Goal: Task Accomplishment & Management: Manage account settings

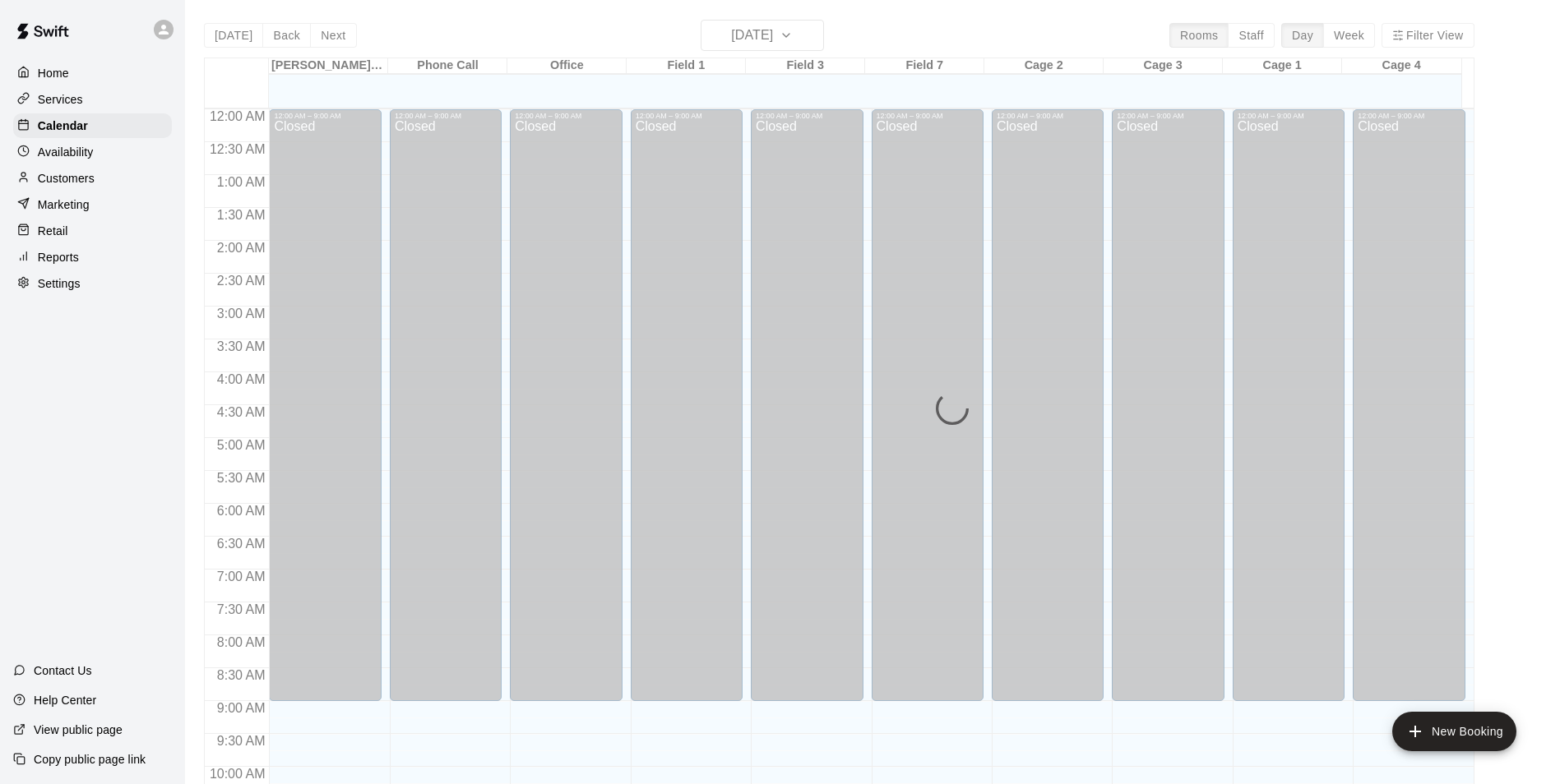
scroll to position [835, 0]
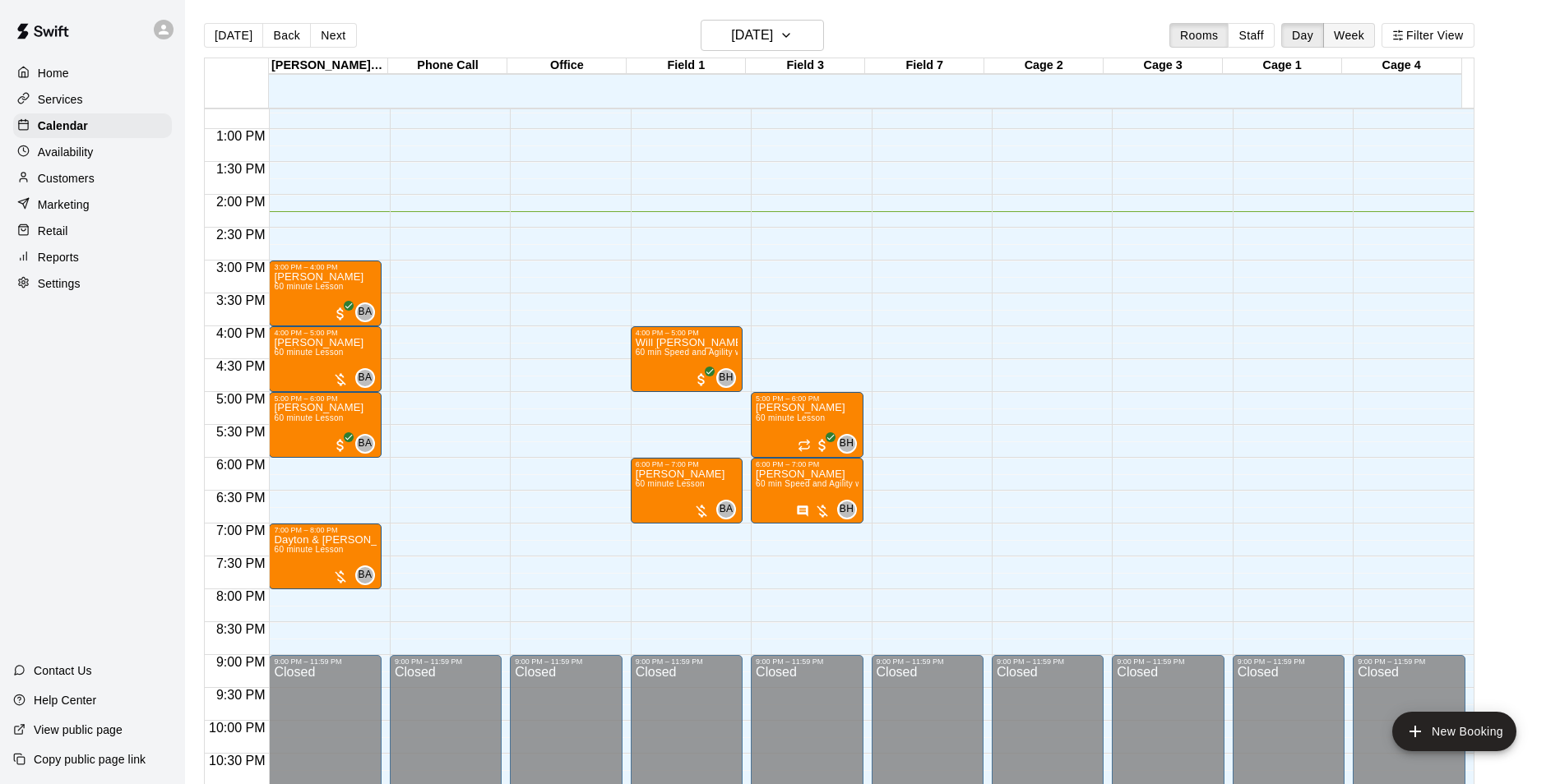
click at [1367, 39] on button "Week" at bounding box center [1348, 36] width 52 height 25
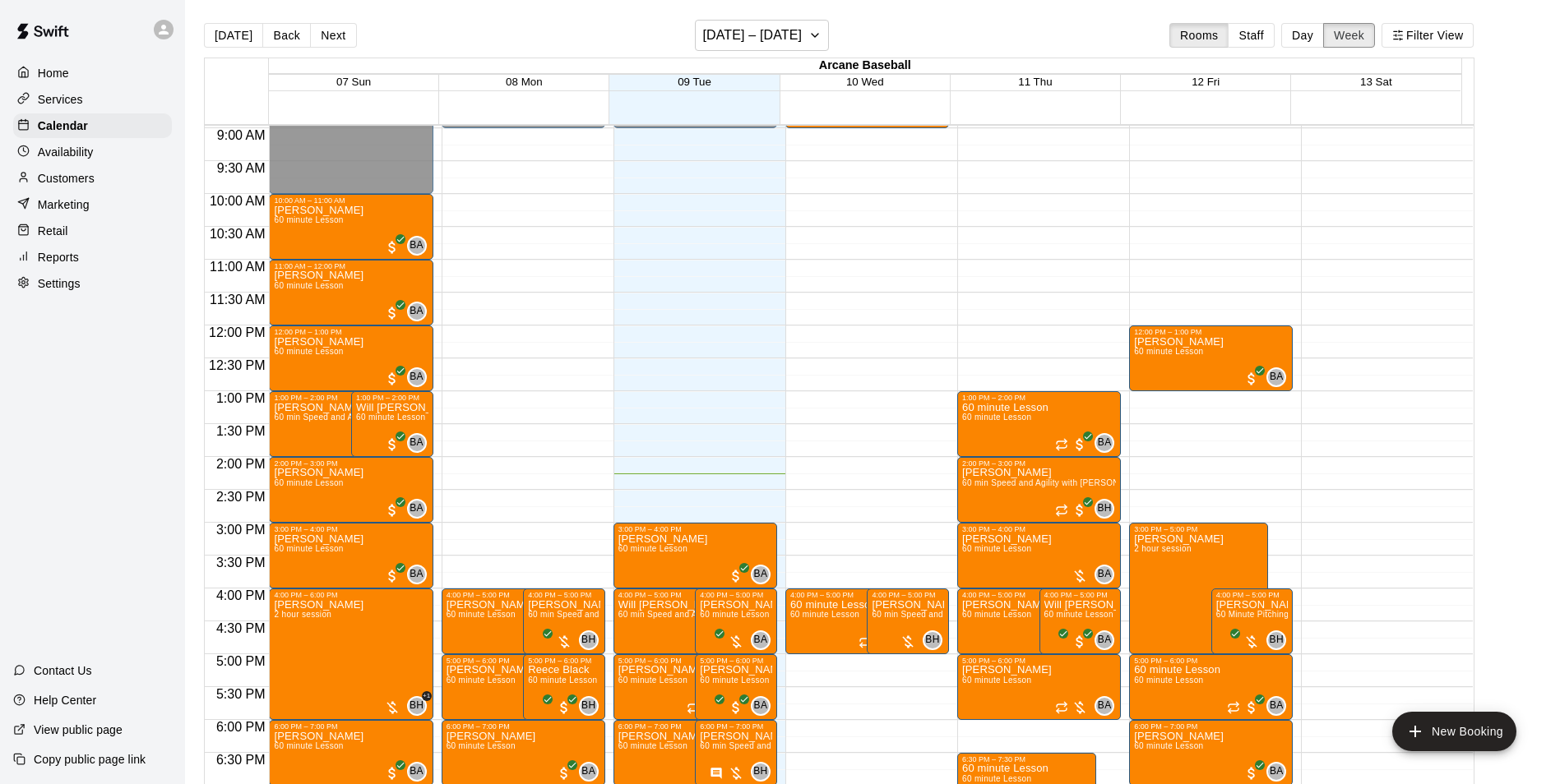
scroll to position [574, 0]
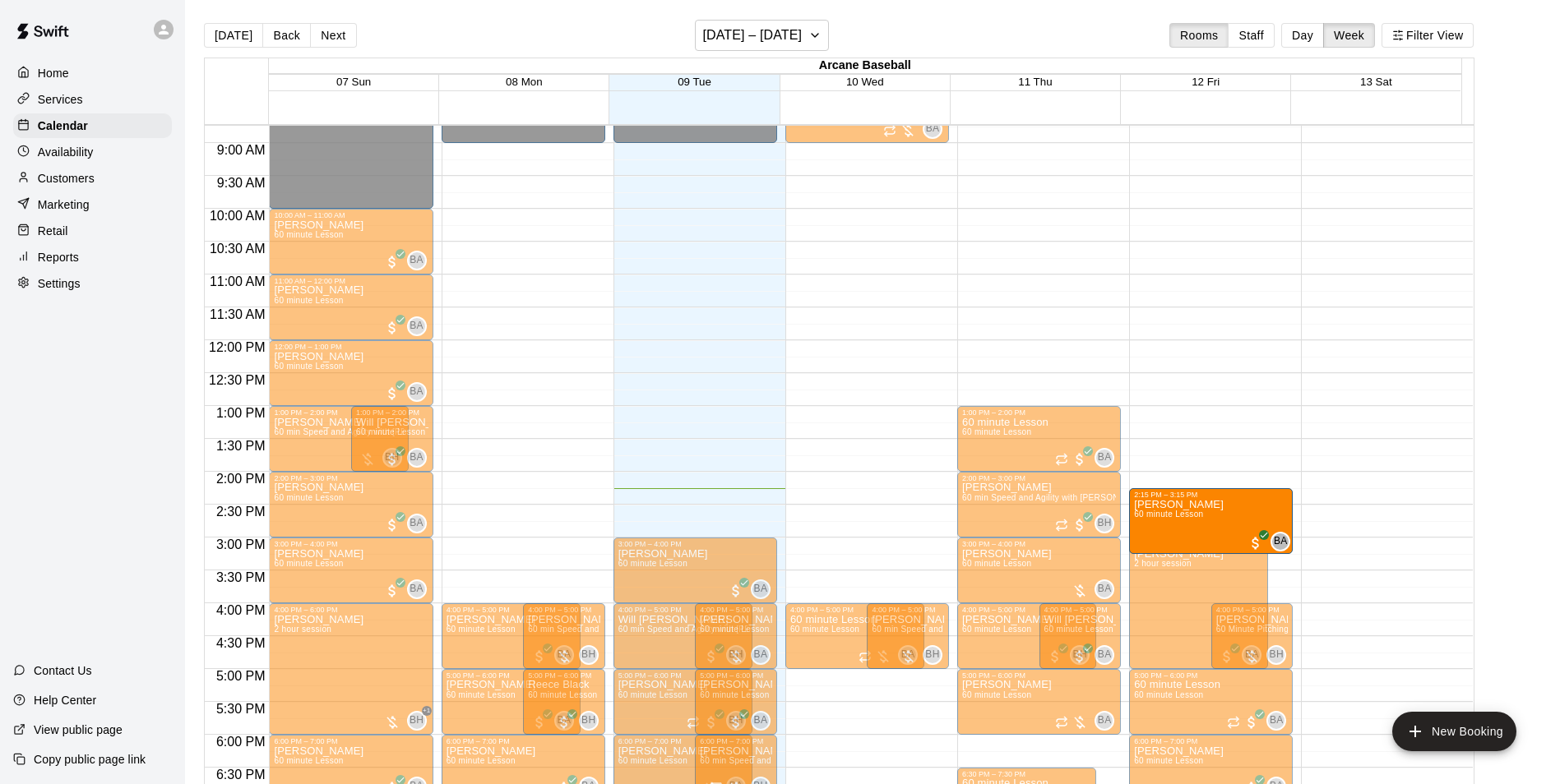
drag, startPoint x: 1181, startPoint y: 366, endPoint x: 1184, endPoint y: 514, distance: 148.0
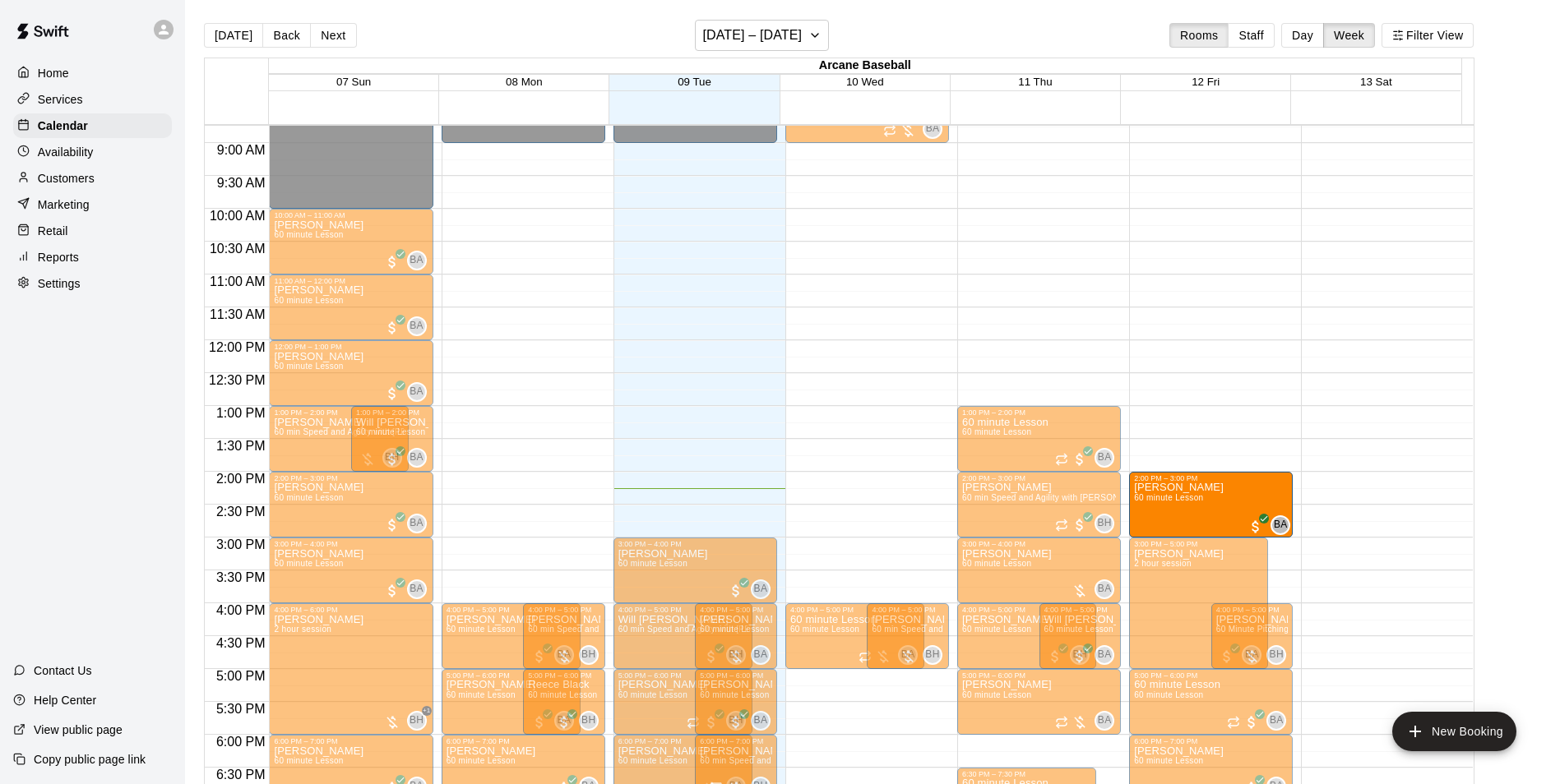
drag, startPoint x: 1164, startPoint y: 373, endPoint x: 1165, endPoint y: 506, distance: 133.0
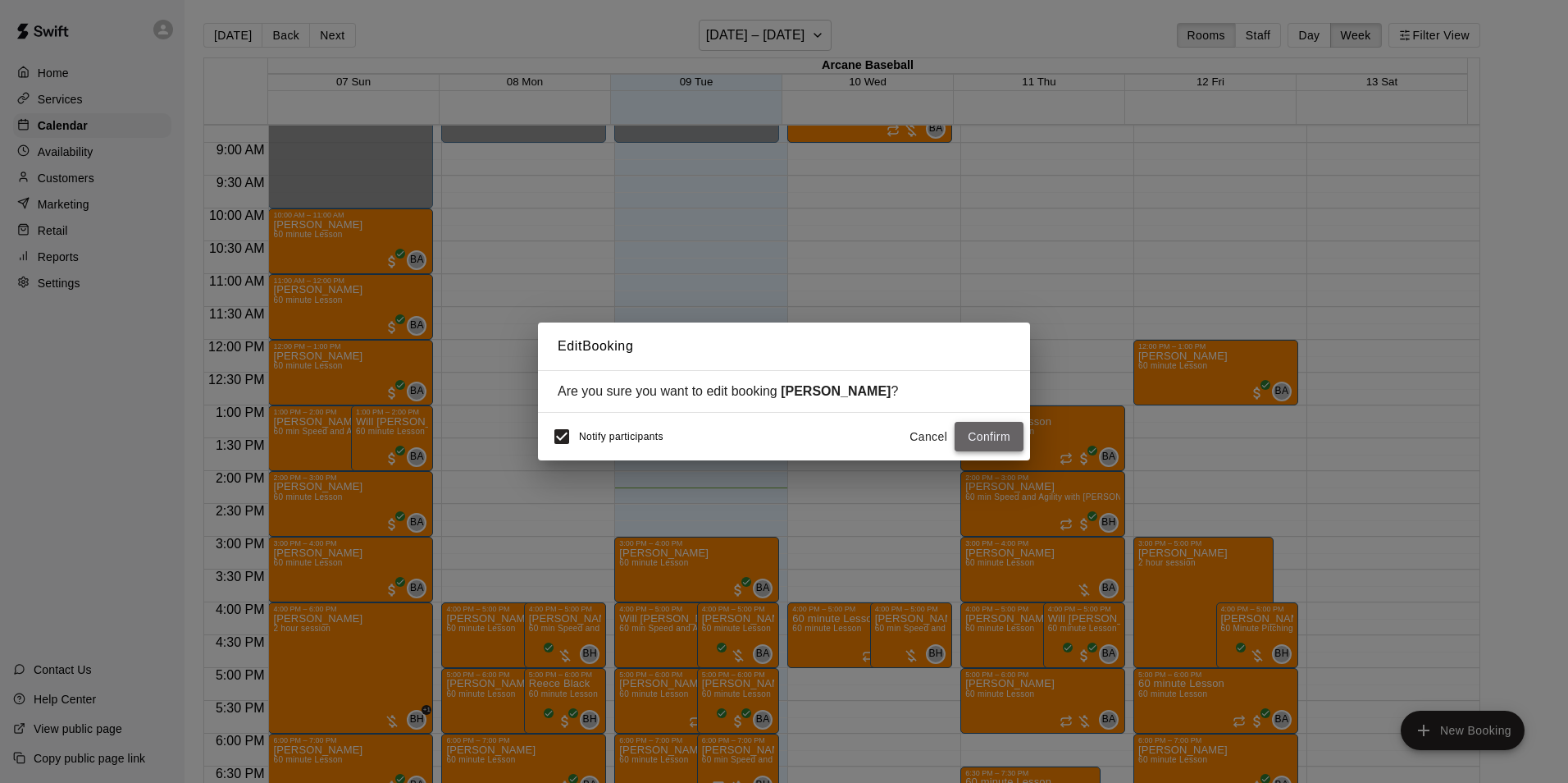
click at [1010, 440] on button "Confirm" at bounding box center [988, 437] width 69 height 30
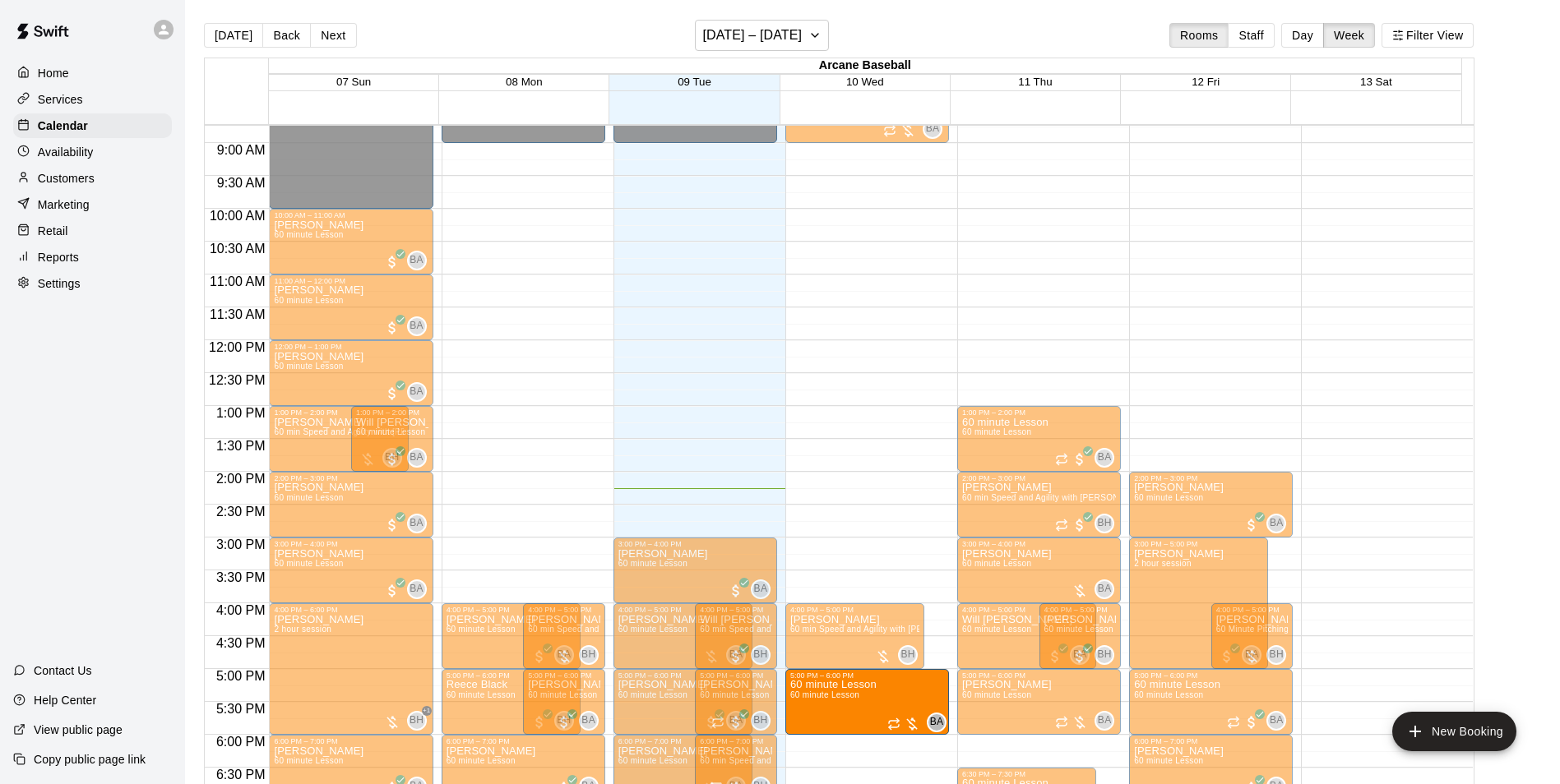
drag, startPoint x: 895, startPoint y: 632, endPoint x: 838, endPoint y: 699, distance: 88.0
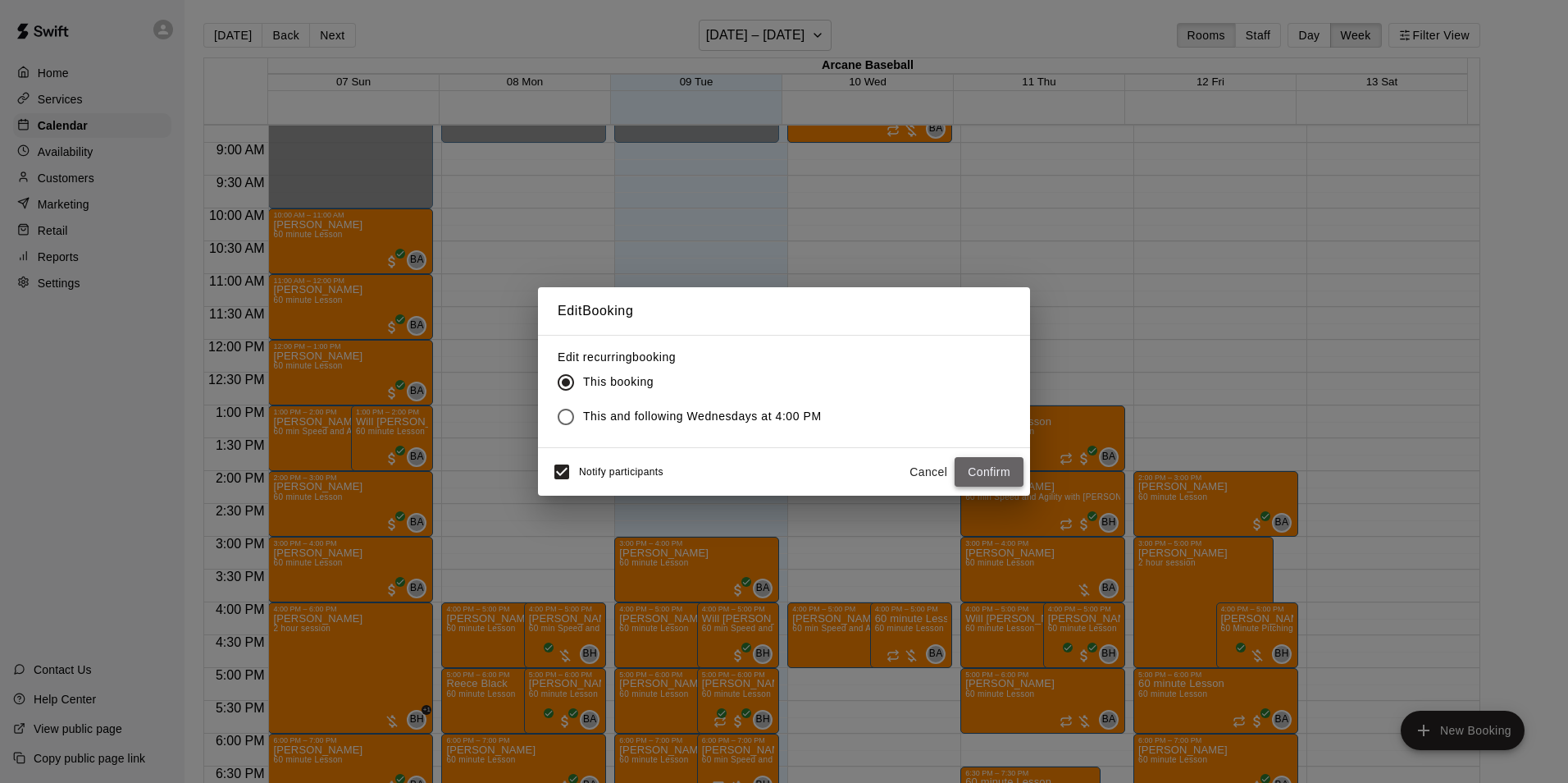
click at [987, 475] on button "Confirm" at bounding box center [988, 472] width 69 height 30
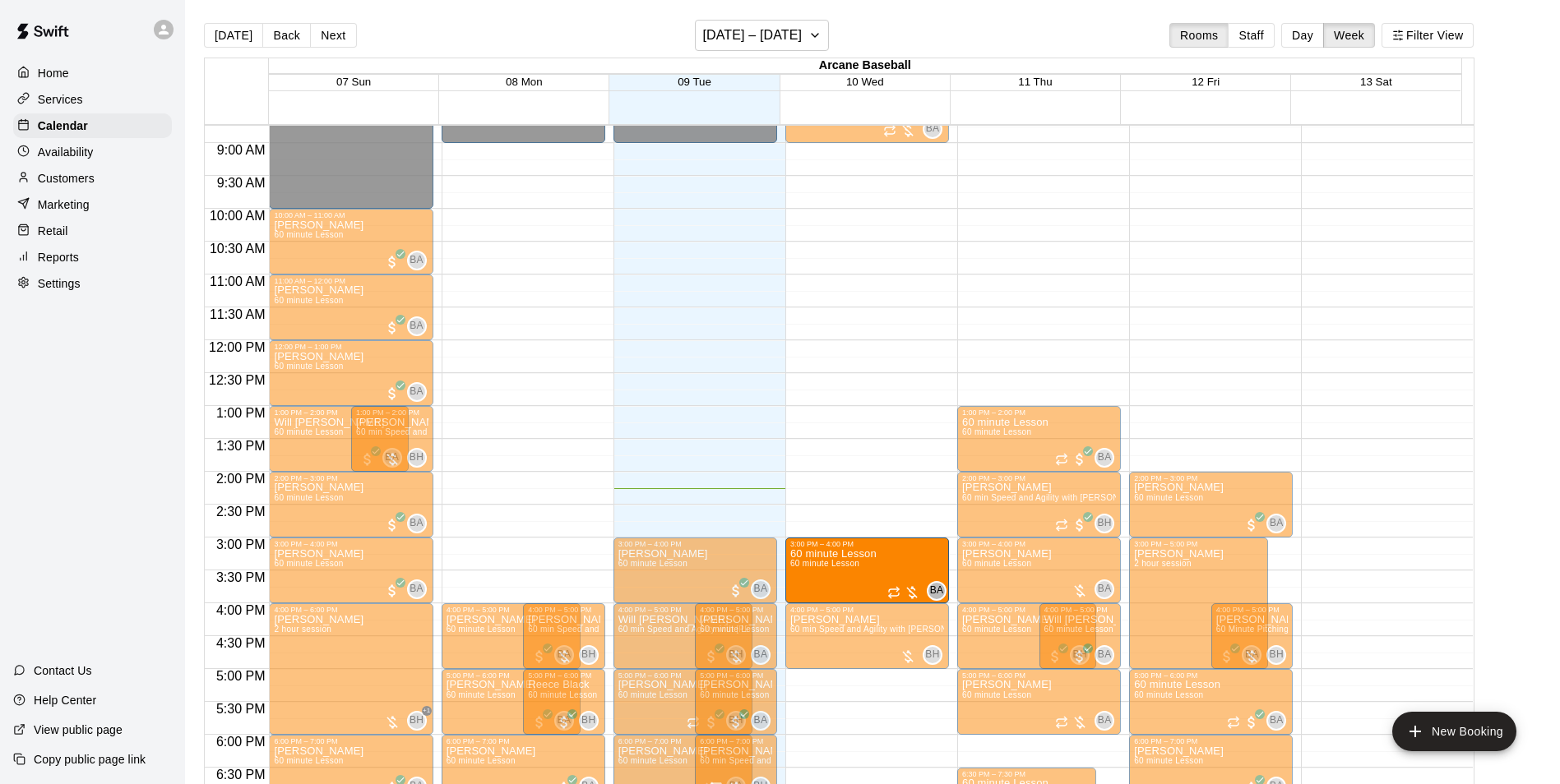
drag, startPoint x: 826, startPoint y: 697, endPoint x: 836, endPoint y: 569, distance: 128.4
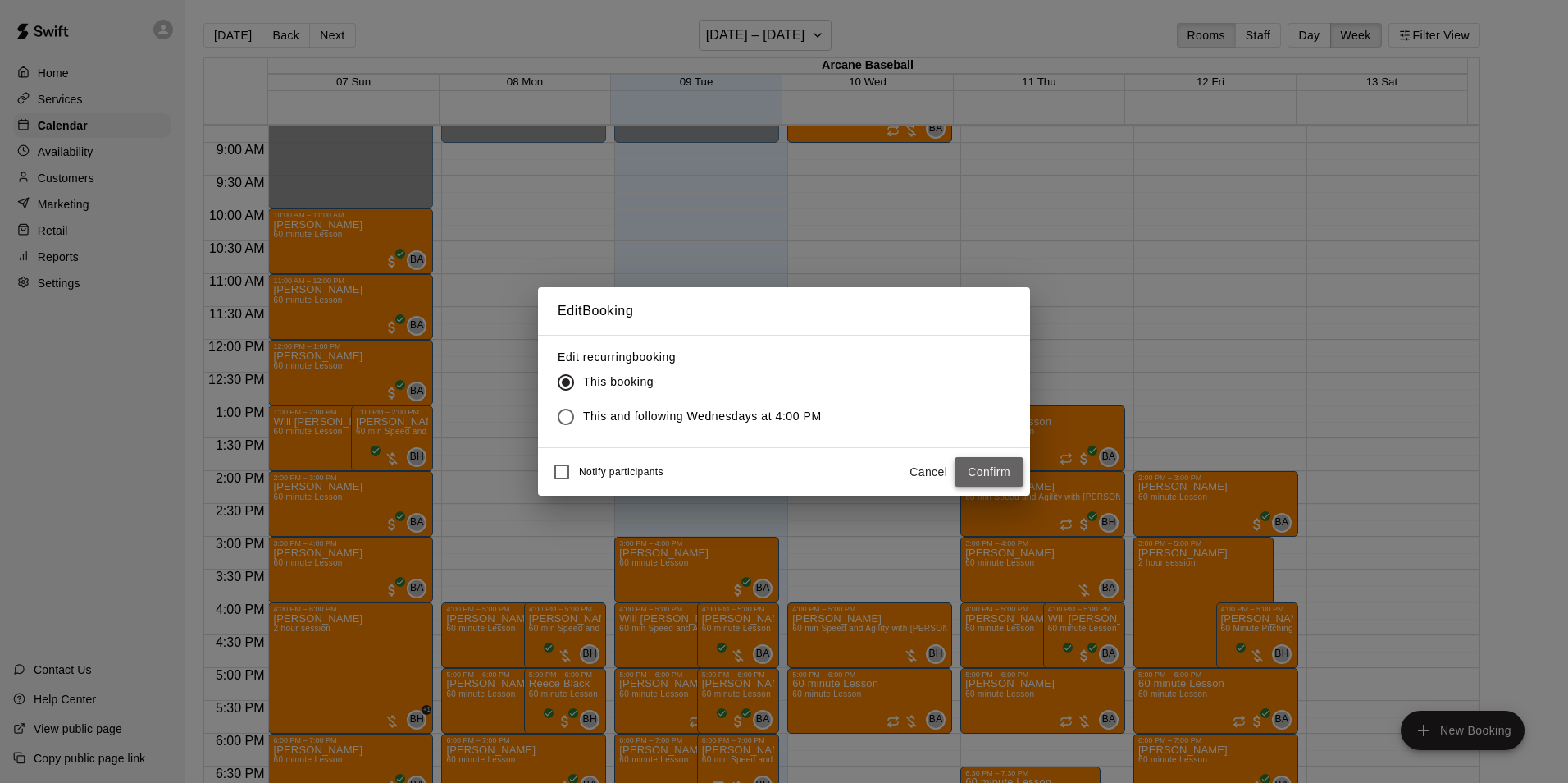
click at [987, 467] on button "Confirm" at bounding box center [988, 472] width 69 height 30
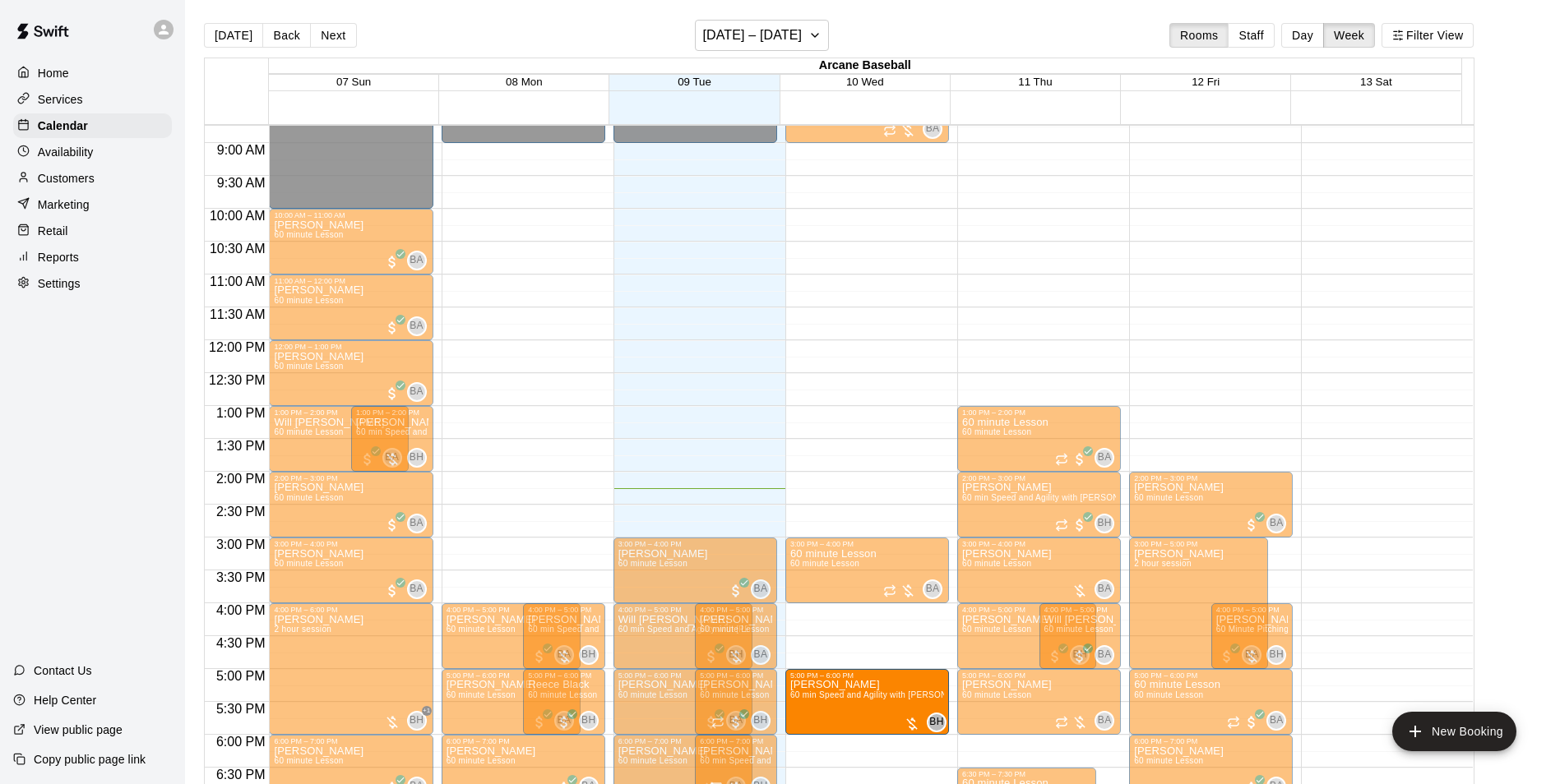
drag, startPoint x: 838, startPoint y: 630, endPoint x: 842, endPoint y: 702, distance: 72.1
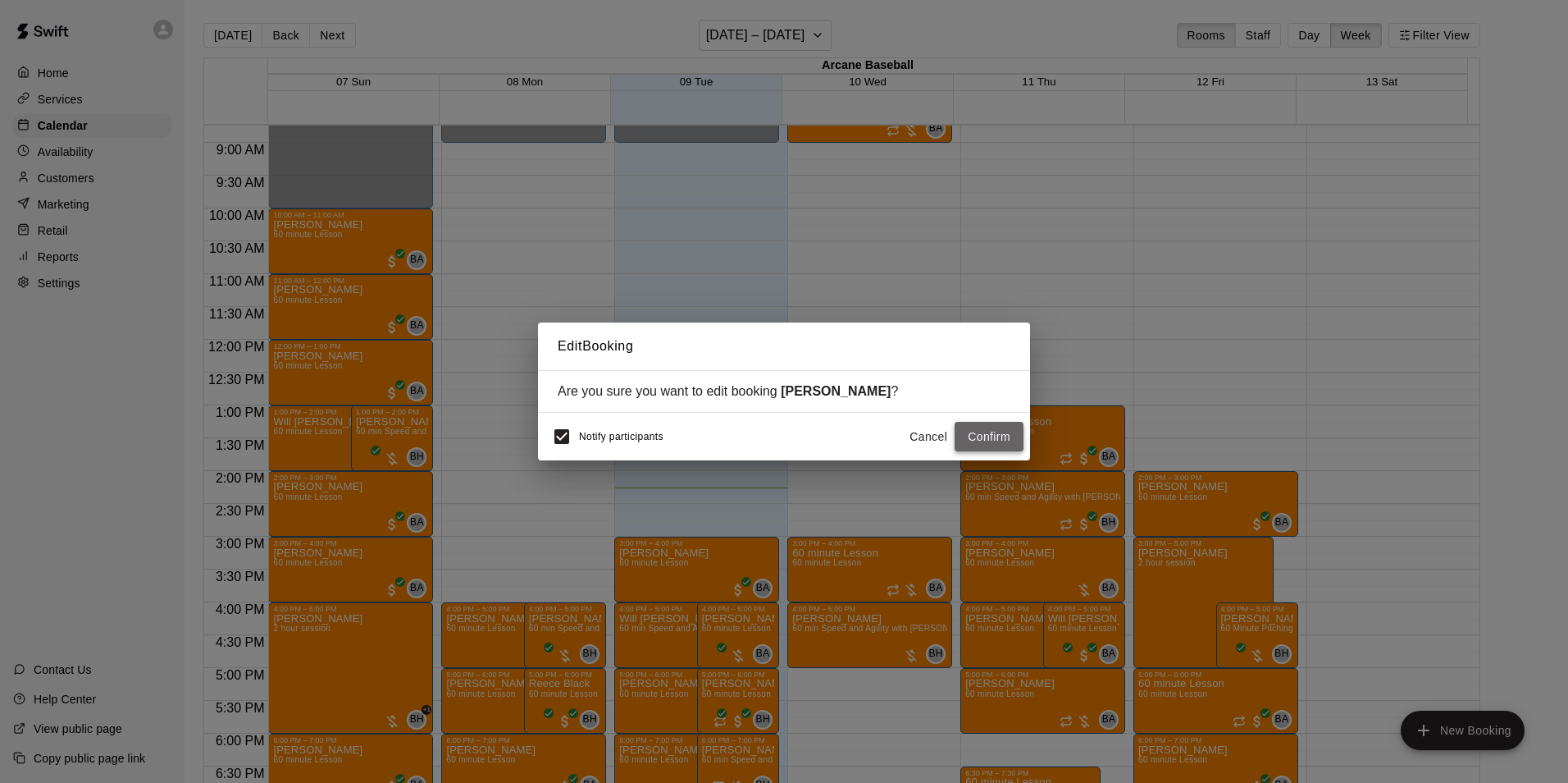
click at [1005, 438] on button "Confirm" at bounding box center [988, 437] width 69 height 30
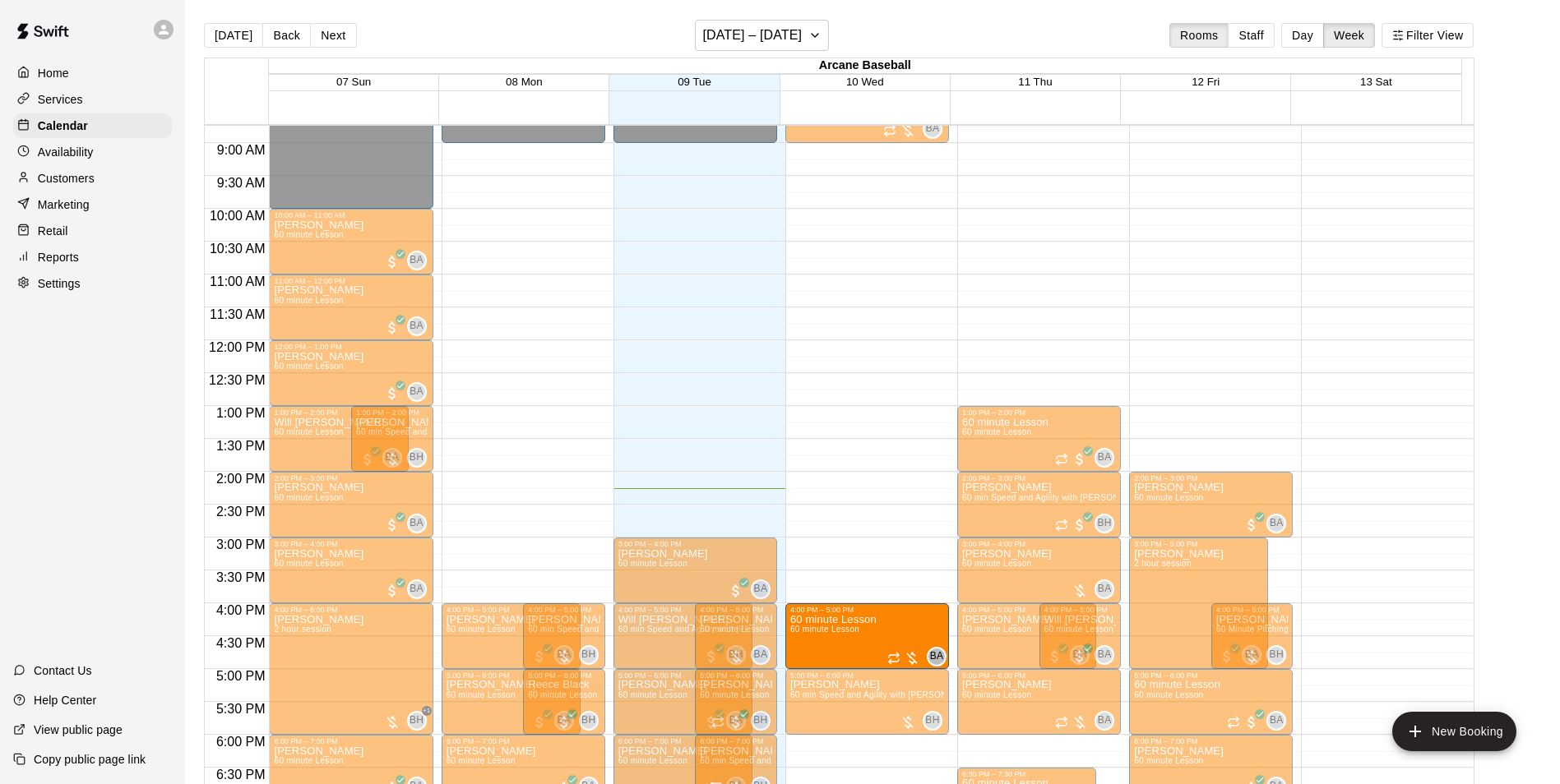
drag, startPoint x: 861, startPoint y: 569, endPoint x: 865, endPoint y: 646, distance: 77.1
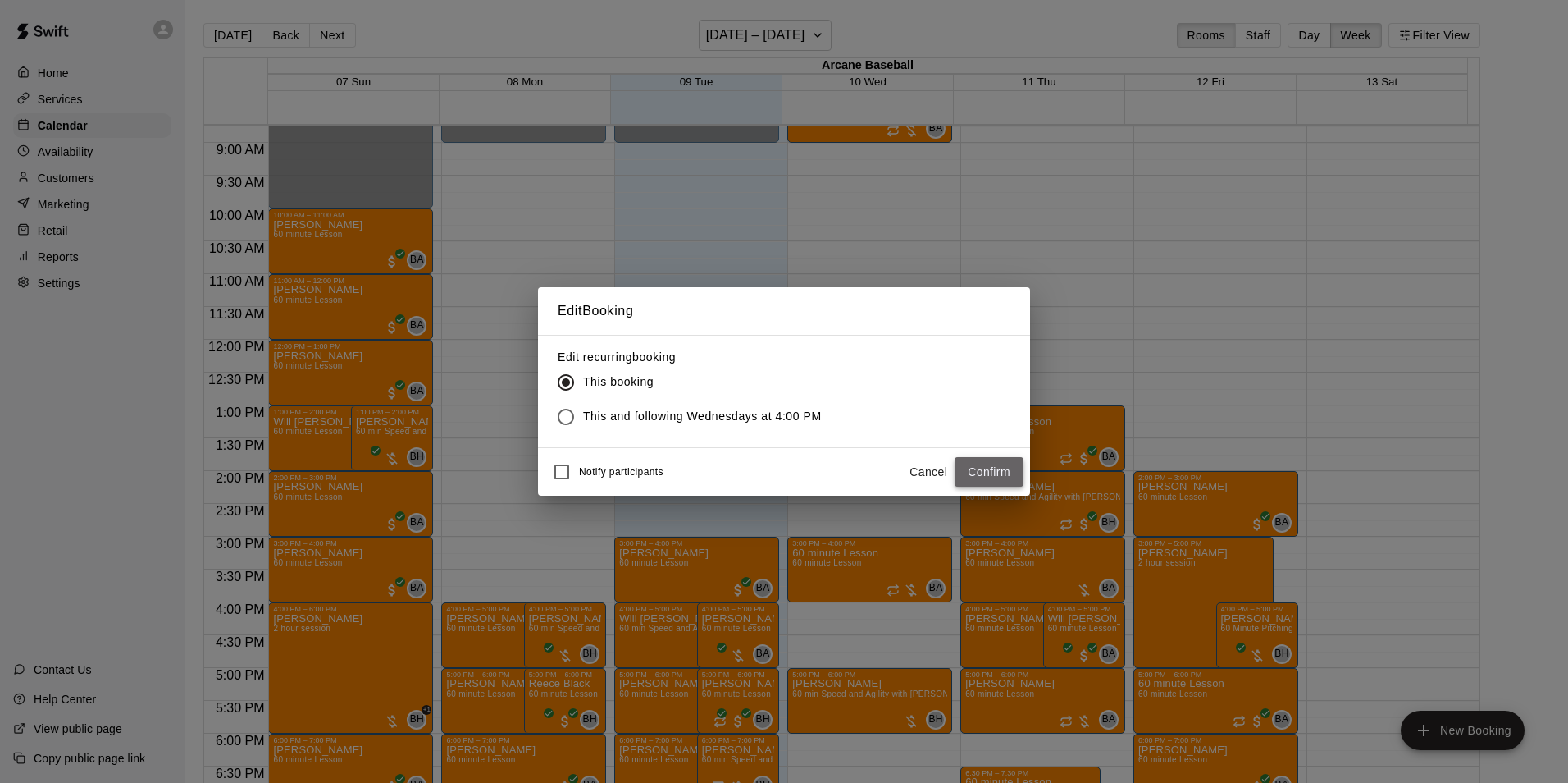
click at [973, 473] on button "Confirm" at bounding box center [988, 472] width 69 height 30
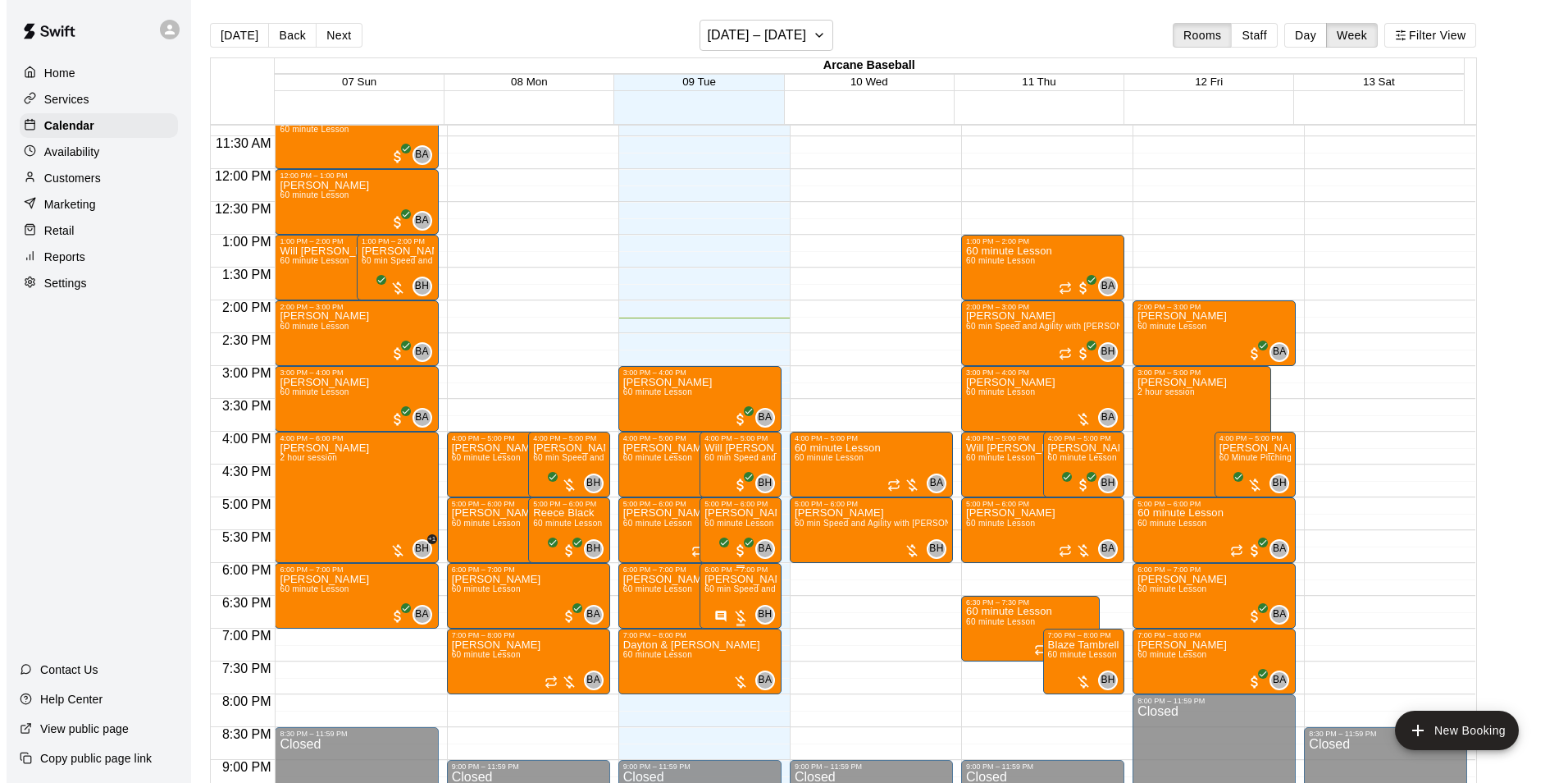
scroll to position [738, 0]
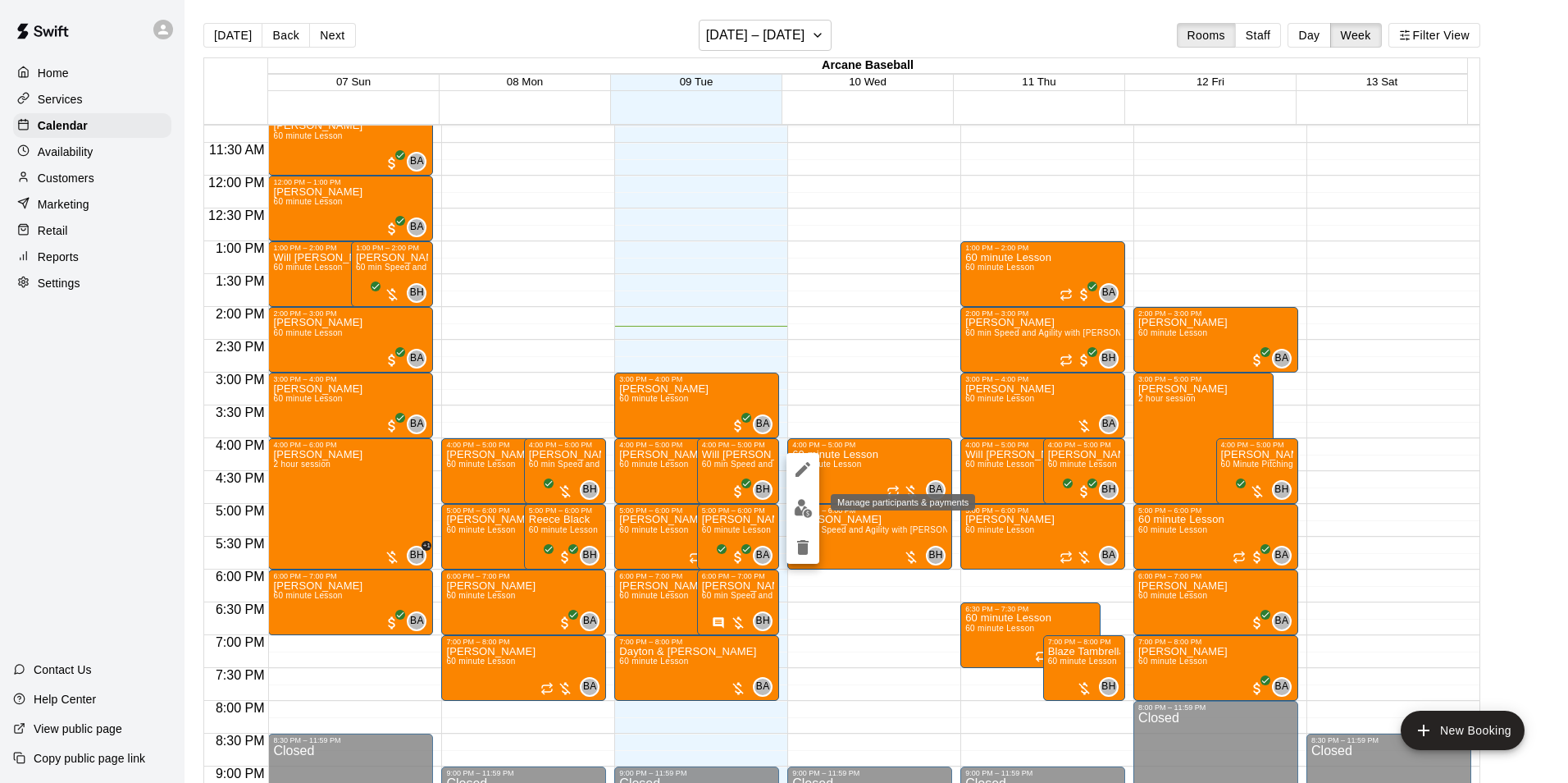
click at [805, 512] on img "edit" at bounding box center [803, 508] width 19 height 19
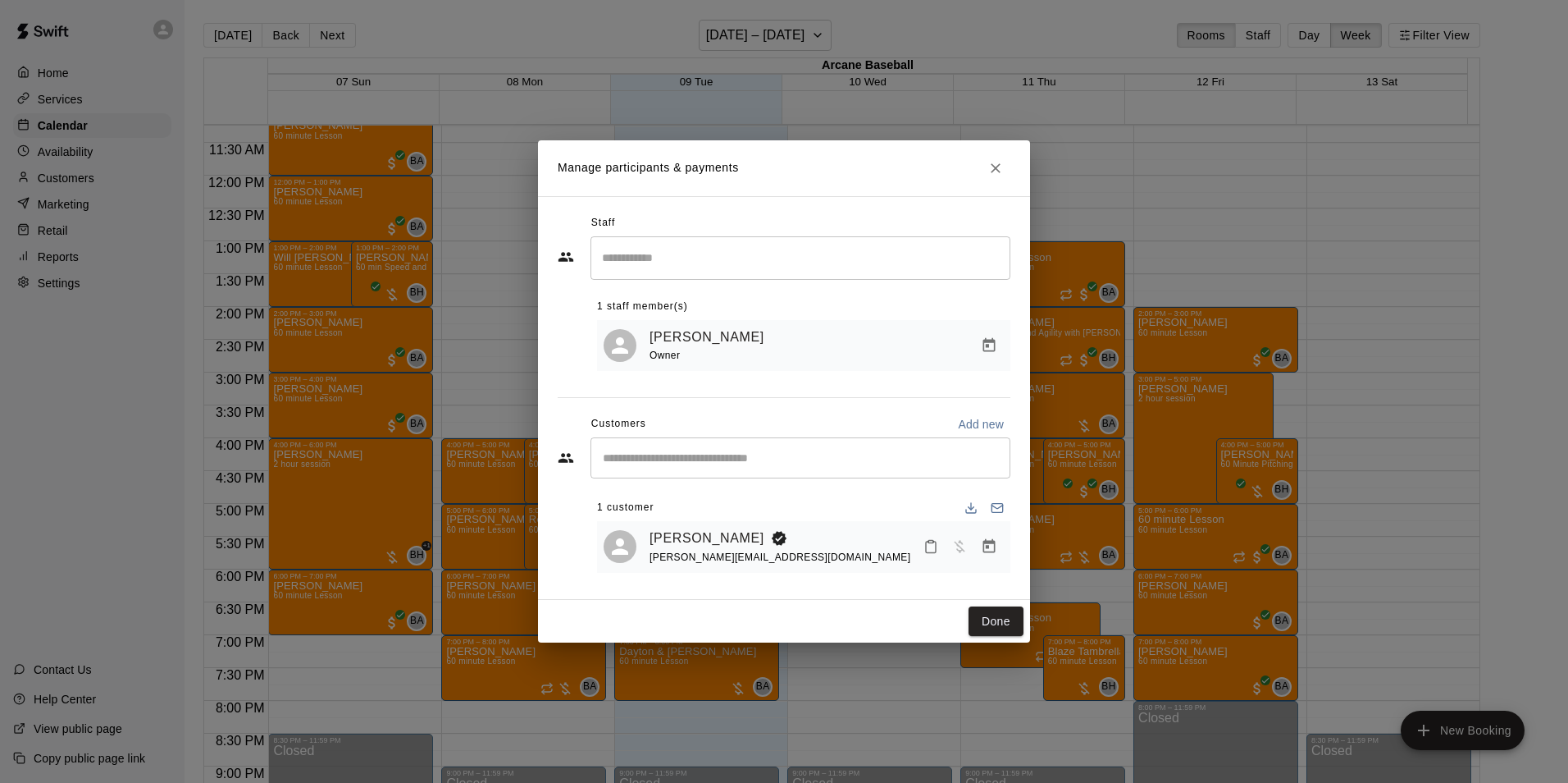
click at [696, 265] on input "Search staff" at bounding box center [800, 258] width 405 height 29
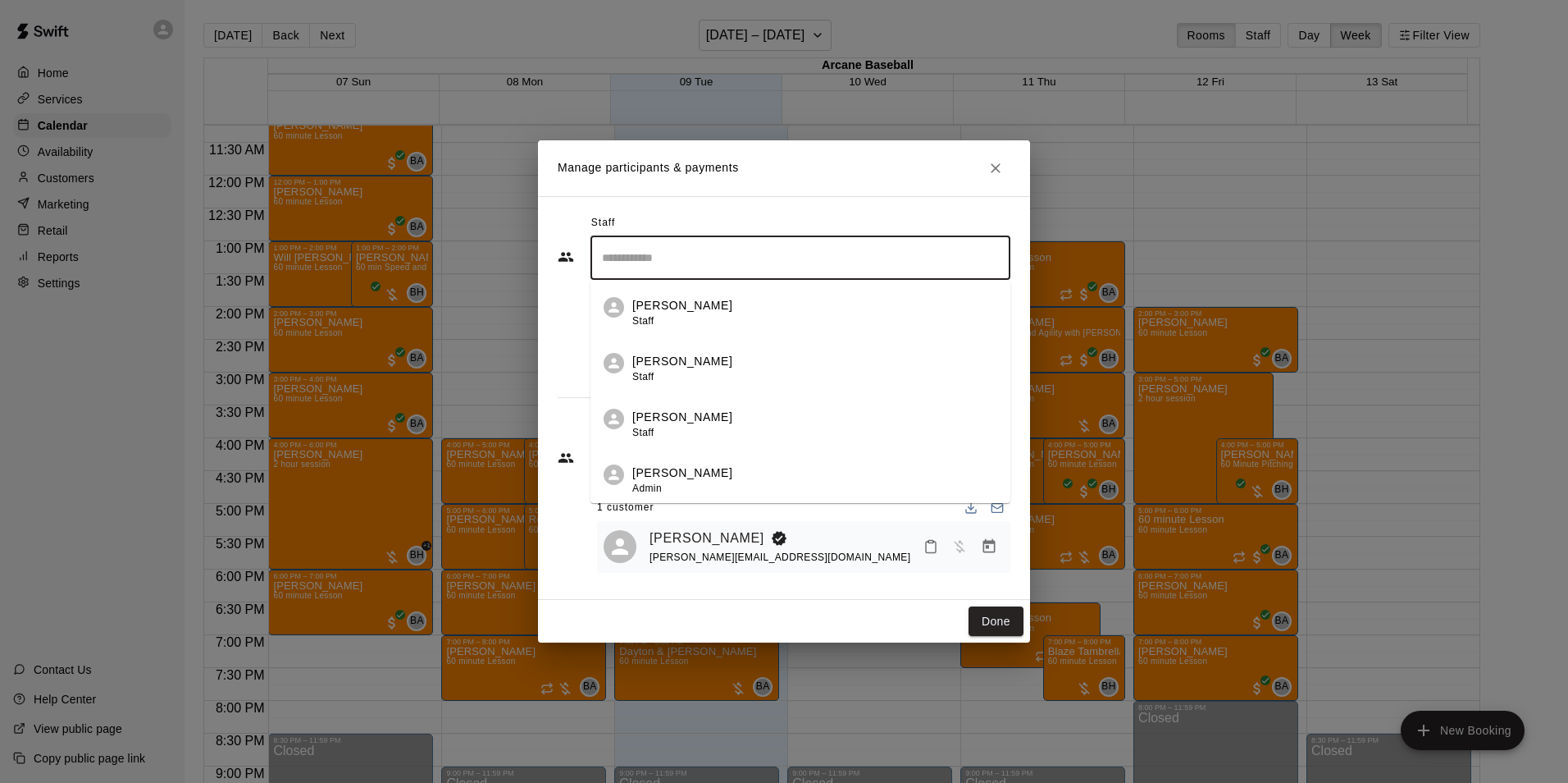
click at [667, 304] on p "[PERSON_NAME]" at bounding box center [682, 305] width 100 height 17
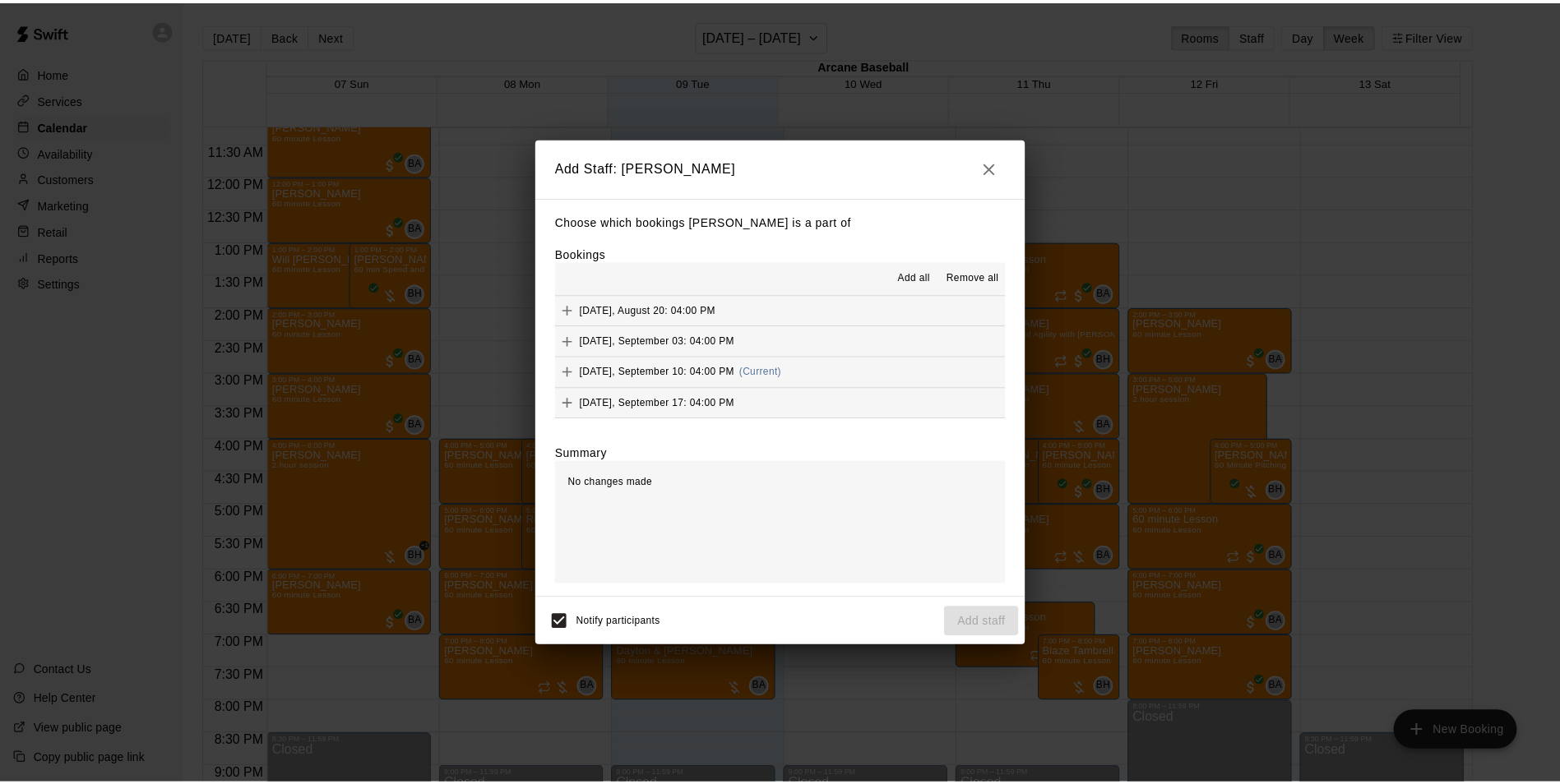
scroll to position [31, 0]
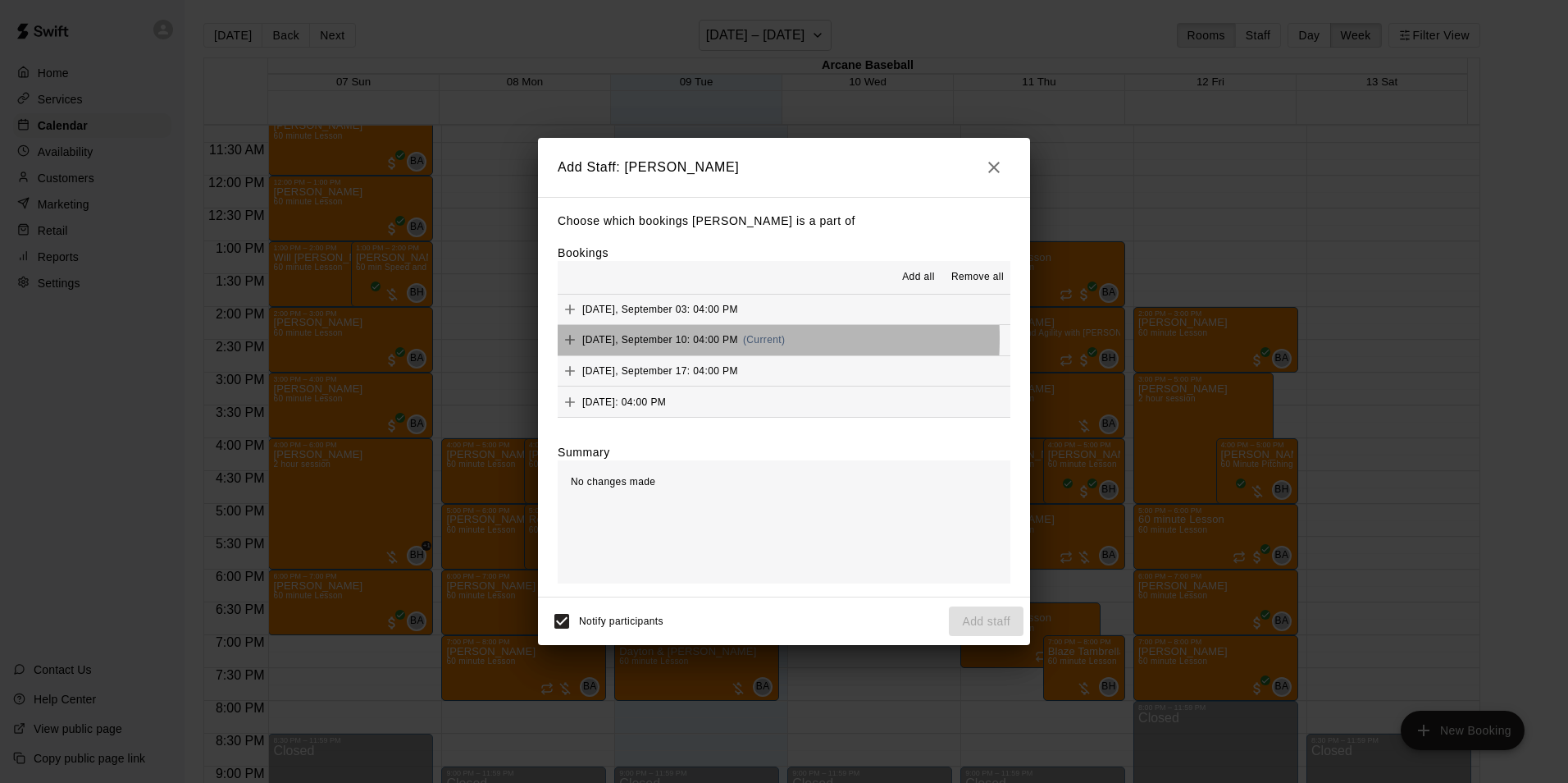
click at [678, 339] on span "[DATE], September 10: 04:00 PM" at bounding box center [660, 339] width 156 height 12
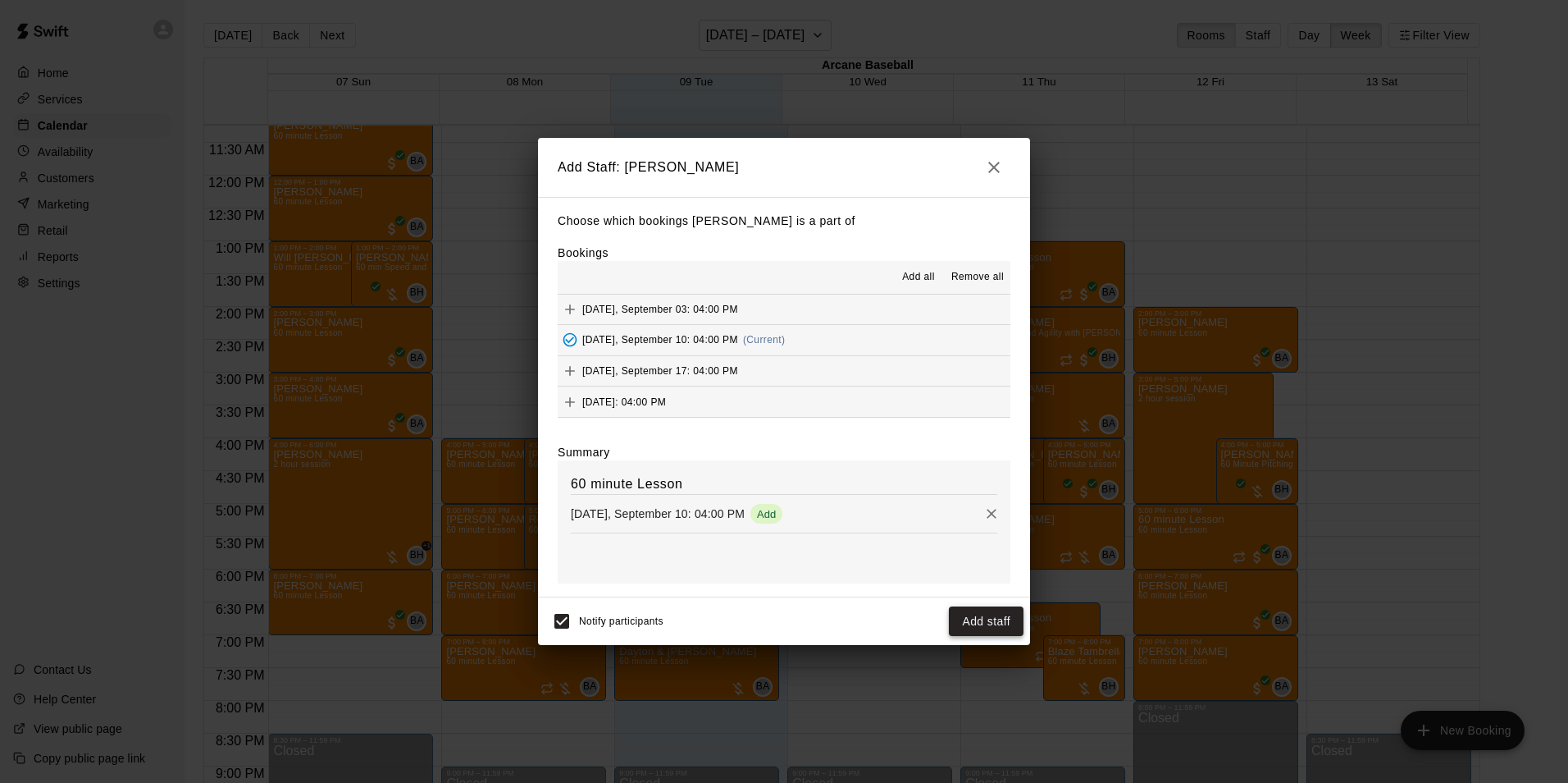
click at [968, 619] on button "Add staff" at bounding box center [987, 622] width 75 height 30
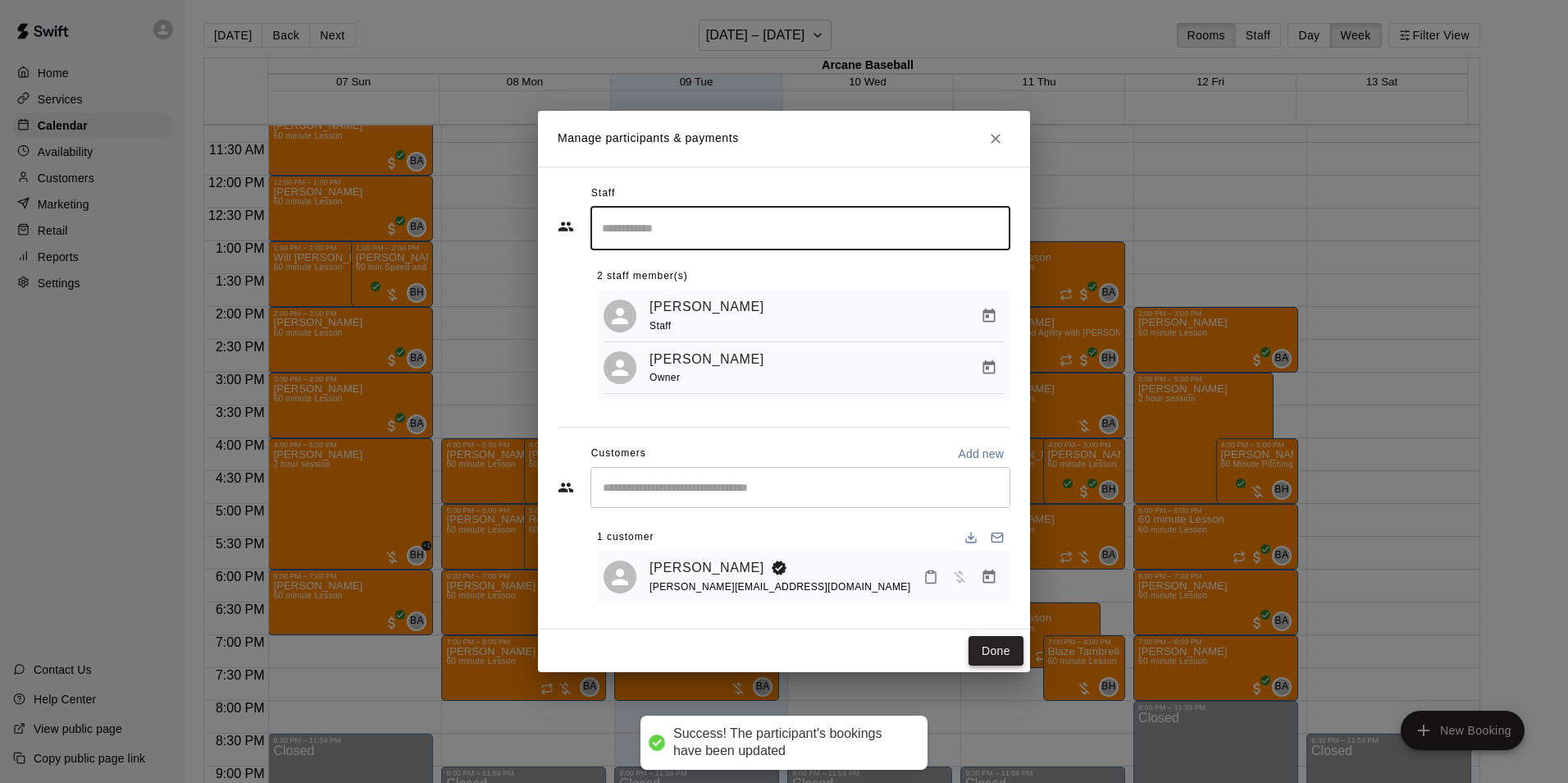
click at [984, 648] on button "Done" at bounding box center [996, 651] width 55 height 30
